Goal: Task Accomplishment & Management: Complete application form

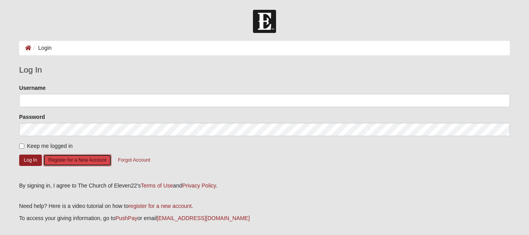
click at [82, 164] on button "Register for a New Account" at bounding box center [77, 160] width 68 height 12
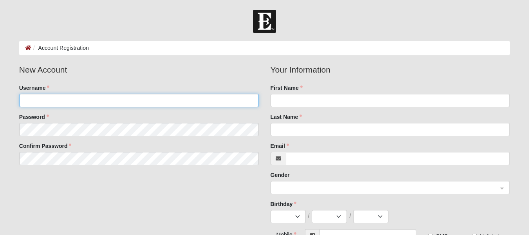
click at [125, 101] on input "Username" at bounding box center [139, 100] width 240 height 13
click at [157, 101] on input "Username" at bounding box center [139, 100] width 240 height 13
type input "a"
type input "angela60"
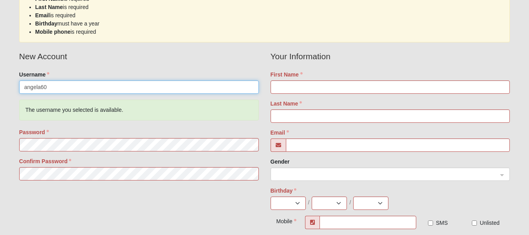
scroll to position [118, 0]
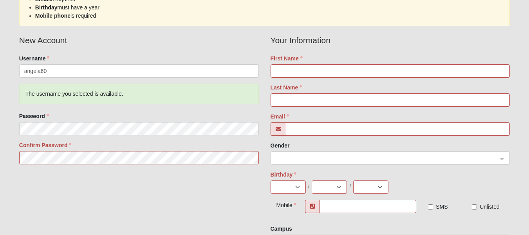
click at [245, 172] on div "New Account Username angela60 The username you selected is available. Password …" at bounding box center [264, 143] width 503 height 219
click at [244, 193] on div "New Account Username angela60 The username you selected is available. Password …" at bounding box center [264, 143] width 503 height 219
click at [312, 71] on input "First Name" at bounding box center [391, 70] width 240 height 13
type input "[PERSON_NAME]"
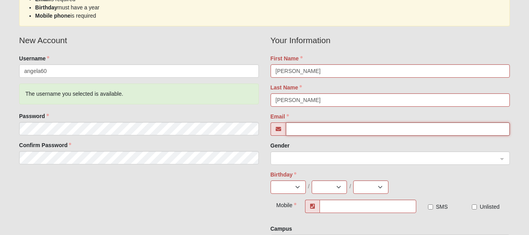
type input "[PERSON_NAME][EMAIL_ADDRESS][PERSON_NAME][DOMAIN_NAME]"
type input "[PHONE_NUMBER]"
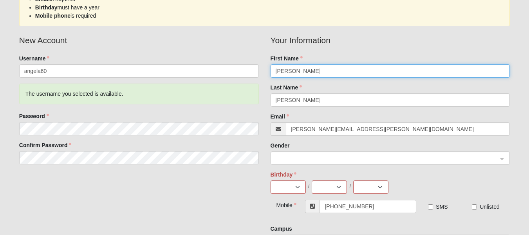
click at [318, 158] on span at bounding box center [387, 158] width 222 height 9
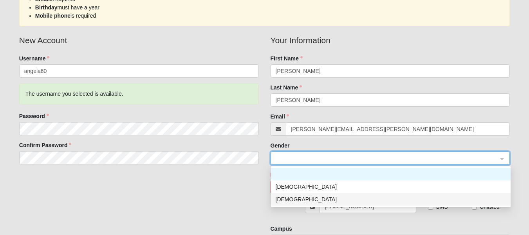
click at [321, 197] on div "[DEMOGRAPHIC_DATA]" at bounding box center [391, 199] width 230 height 9
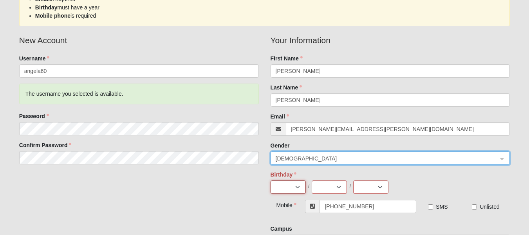
click at [298, 187] on select "Jan Feb Mar Apr May Jun [DATE] Aug Sep Oct Nov Dec" at bounding box center [288, 186] width 35 height 13
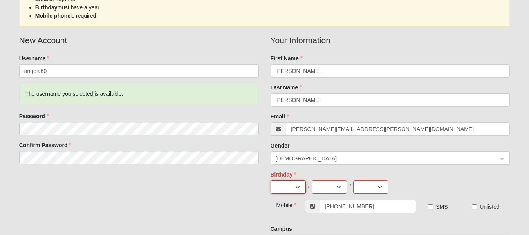
select select "2"
click at [271, 180] on select "Jan Feb Mar Apr May Jun [DATE] Aug Sep Oct Nov Dec" at bounding box center [288, 186] width 35 height 13
drag, startPoint x: 324, startPoint y: 189, endPoint x: 322, endPoint y: 181, distance: 8.8
click at [324, 188] on select "1 2 3 4 5 6 7 8 9 10 11 12 13 14 15 16 17 18 19 20 21 22 23 24 25 26 27 28 29" at bounding box center [329, 186] width 35 height 13
select select "8"
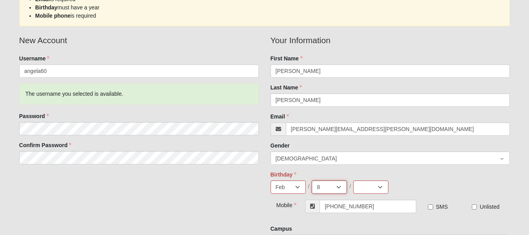
click at [312, 180] on select "1 2 3 4 5 6 7 8 9 10 11 12 13 14 15 16 17 18 19 20 21 22 23 24 25 26 27 28 29" at bounding box center [329, 186] width 35 height 13
click at [376, 188] on select "2025 2024 2023 2022 2021 2020 2019 2018 2017 2016 2015 2014 2013 2012 2011 2010…" at bounding box center [370, 186] width 35 height 13
select select "1964"
click at [353, 180] on select "2025 2024 2023 2022 2021 2020 2019 2018 2017 2016 2015 2014 2013 2012 2011 2010…" at bounding box center [370, 186] width 35 height 13
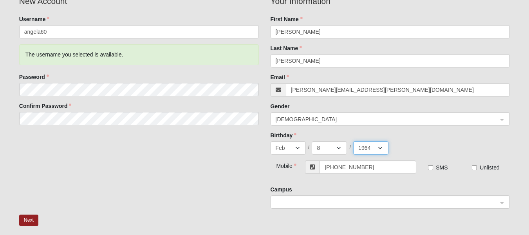
scroll to position [196, 0]
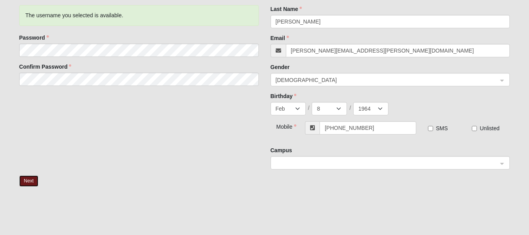
click at [34, 180] on button "Next" at bounding box center [28, 180] width 19 height 11
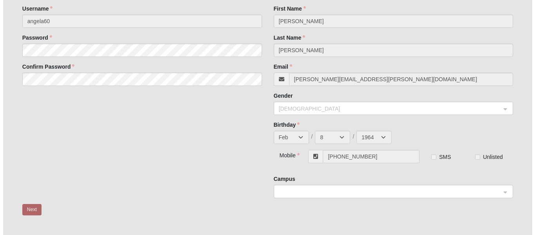
scroll to position [0, 0]
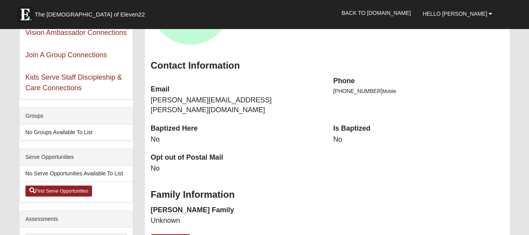
scroll to position [118, 0]
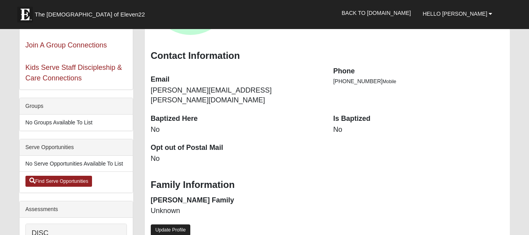
click at [156, 224] on link "Update Profile" at bounding box center [171, 229] width 40 height 11
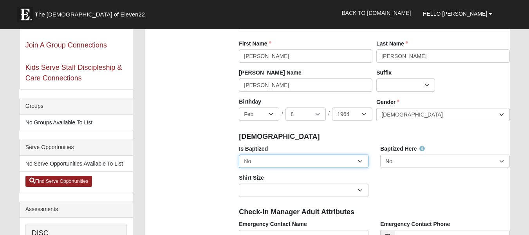
click at [333, 161] on select "No Yes" at bounding box center [304, 160] width 130 height 13
select select "True"
click at [239, 154] on select "No Yes" at bounding box center [304, 160] width 130 height 13
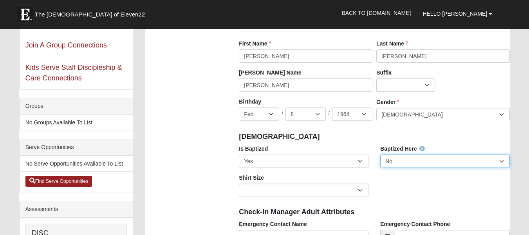
click at [426, 165] on select "No Yes" at bounding box center [445, 160] width 130 height 13
click at [380, 154] on select "No Yes" at bounding box center [445, 160] width 130 height 13
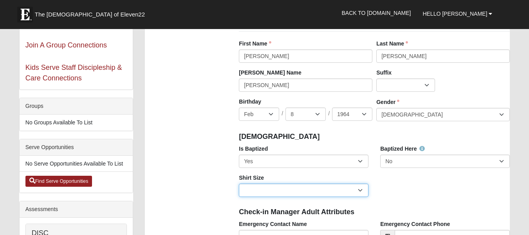
click at [342, 188] on select "Adult Small Adult Medium Adult Large Adult XL Adult XXL Adult 3XL Adult 4XL You…" at bounding box center [304, 189] width 130 height 13
select select "Adult XXL"
click at [239, 183] on select "Adult Small Adult Medium Adult Large Adult XL Adult XXL Adult 3XL Adult 4XL You…" at bounding box center [304, 189] width 130 height 13
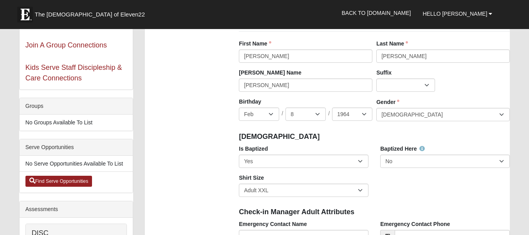
click at [388, 185] on div "Is Baptized No Yes Baptized Here No Yes Shirt Size Adult Small Adult Medium Adu…" at bounding box center [374, 174] width 283 height 58
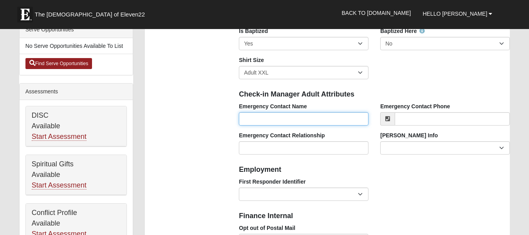
click at [324, 120] on input "Emergency Contact Name" at bounding box center [304, 118] width 130 height 13
type input "Charles Williams"
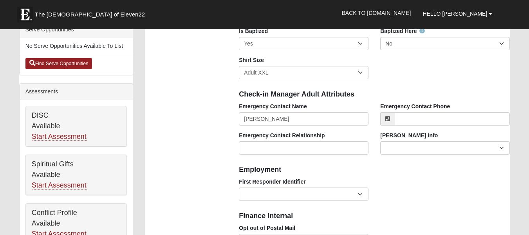
type input "6892130194"
type input "2946 holiday beach drive"
type input "Avon Park"
type input "33825"
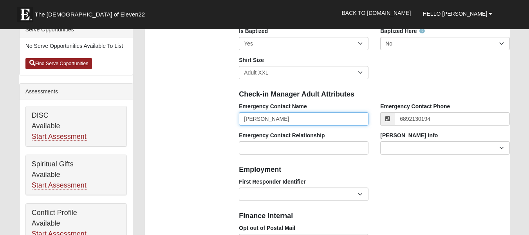
type input "(689) 213-0194"
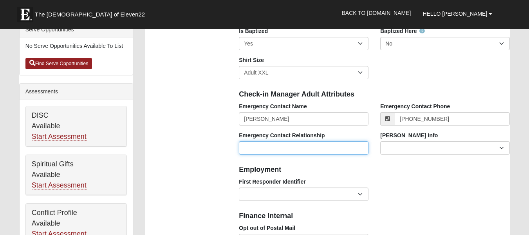
click at [314, 148] on input "Emergency Contact Relationship" at bounding box center [304, 147] width 130 height 13
type input "s"
type input "significant other"
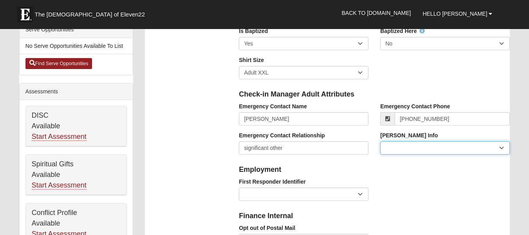
click at [429, 153] on select "Current Foster Child Current Foster Parent Former Foster Child Former Foster Pa…" at bounding box center [445, 147] width 130 height 13
click at [357, 168] on h4 "Employment" at bounding box center [374, 169] width 271 height 9
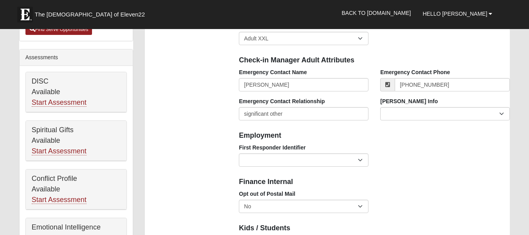
scroll to position [313, 0]
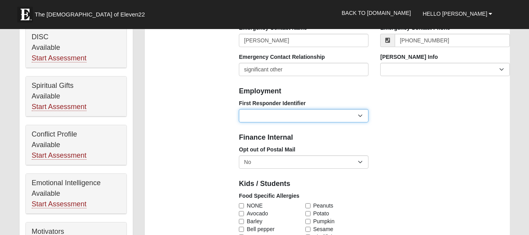
click at [347, 118] on select "EMT | Paramedic | Medical Firefighter | Fire Department Police Officer | Sherif…" at bounding box center [304, 115] width 130 height 13
click at [445, 124] on div "First Responder Identifier EMT | Paramedic | Medical Firefighter | Fire Departm…" at bounding box center [374, 113] width 283 height 29
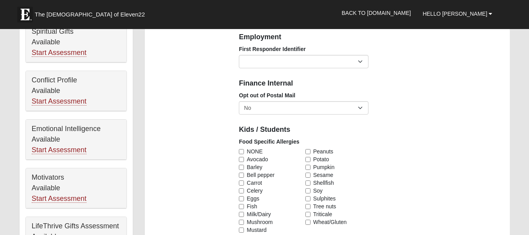
scroll to position [431, 0]
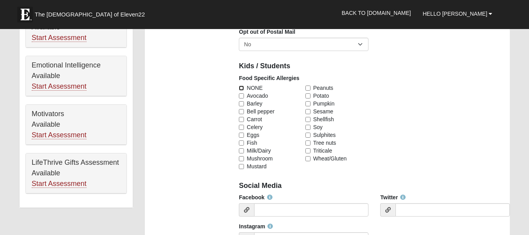
click at [240, 85] on input "NONE" at bounding box center [241, 87] width 5 height 5
checkbox input "true"
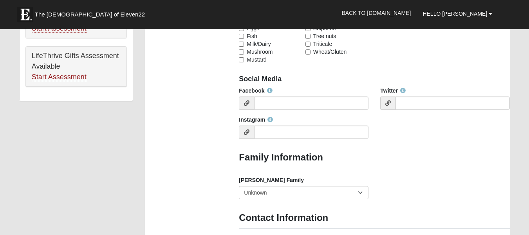
scroll to position [548, 0]
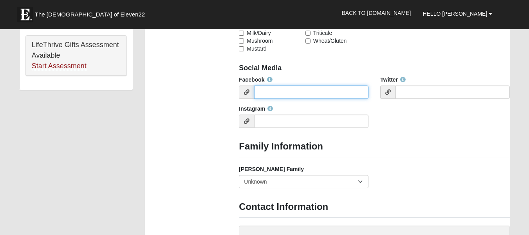
click at [287, 91] on input "Facebook" at bounding box center [311, 91] width 114 height 13
click at [416, 157] on hr at bounding box center [374, 157] width 271 height 0
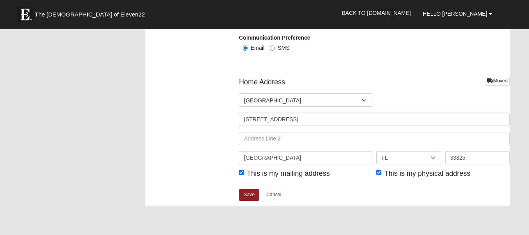
scroll to position [940, 0]
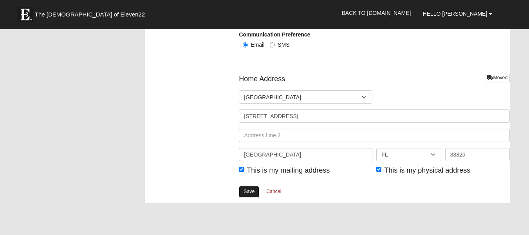
click at [246, 193] on link "Save" at bounding box center [249, 191] width 20 height 11
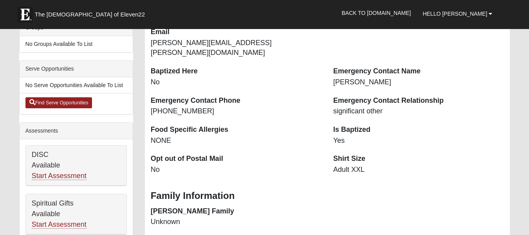
scroll to position [235, 0]
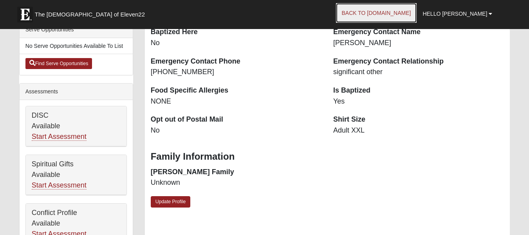
click at [380, 10] on link "Back to COE22.com" at bounding box center [376, 13] width 81 height 20
